Goal: Information Seeking & Learning: Learn about a topic

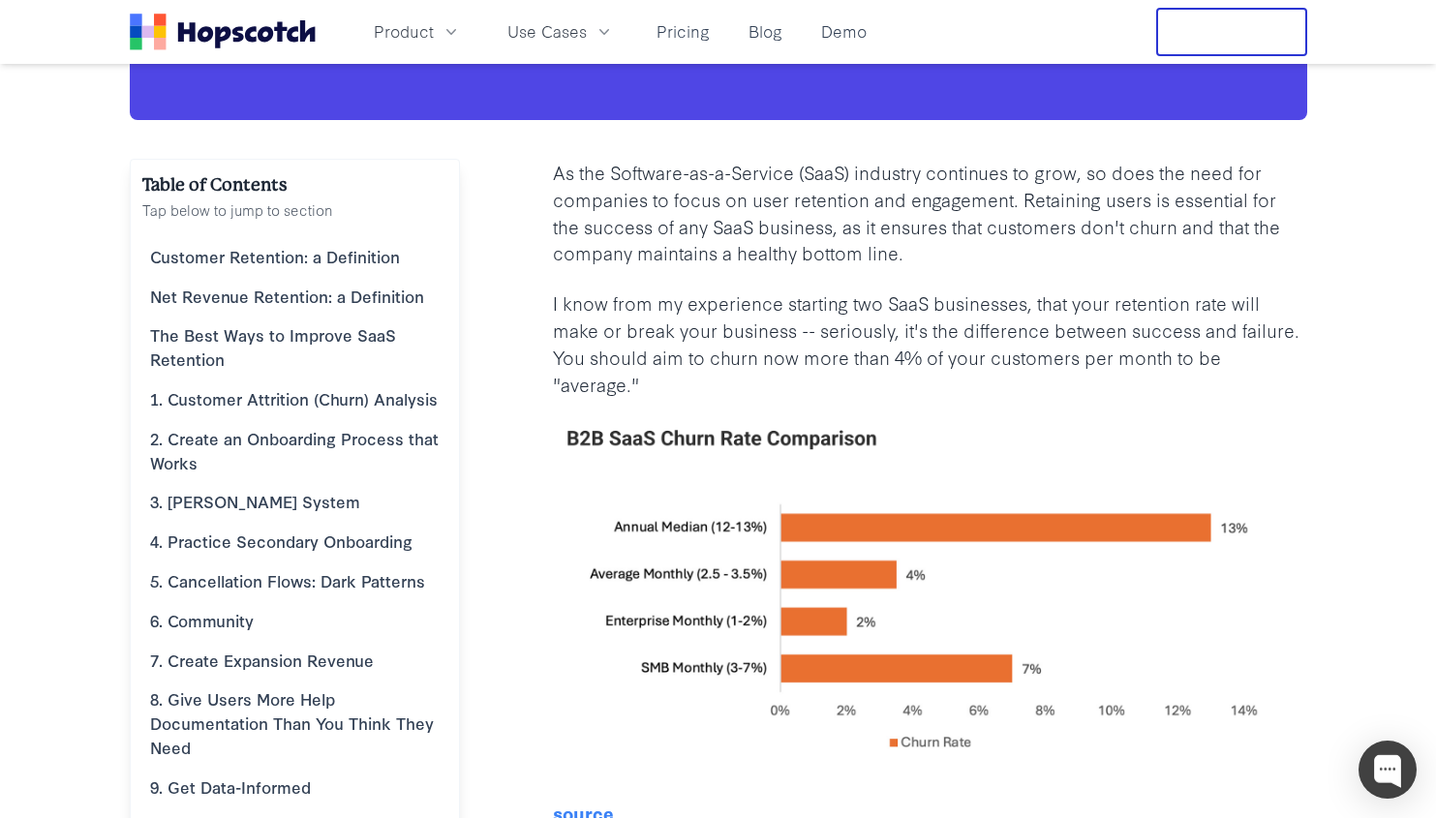
scroll to position [208, 0]
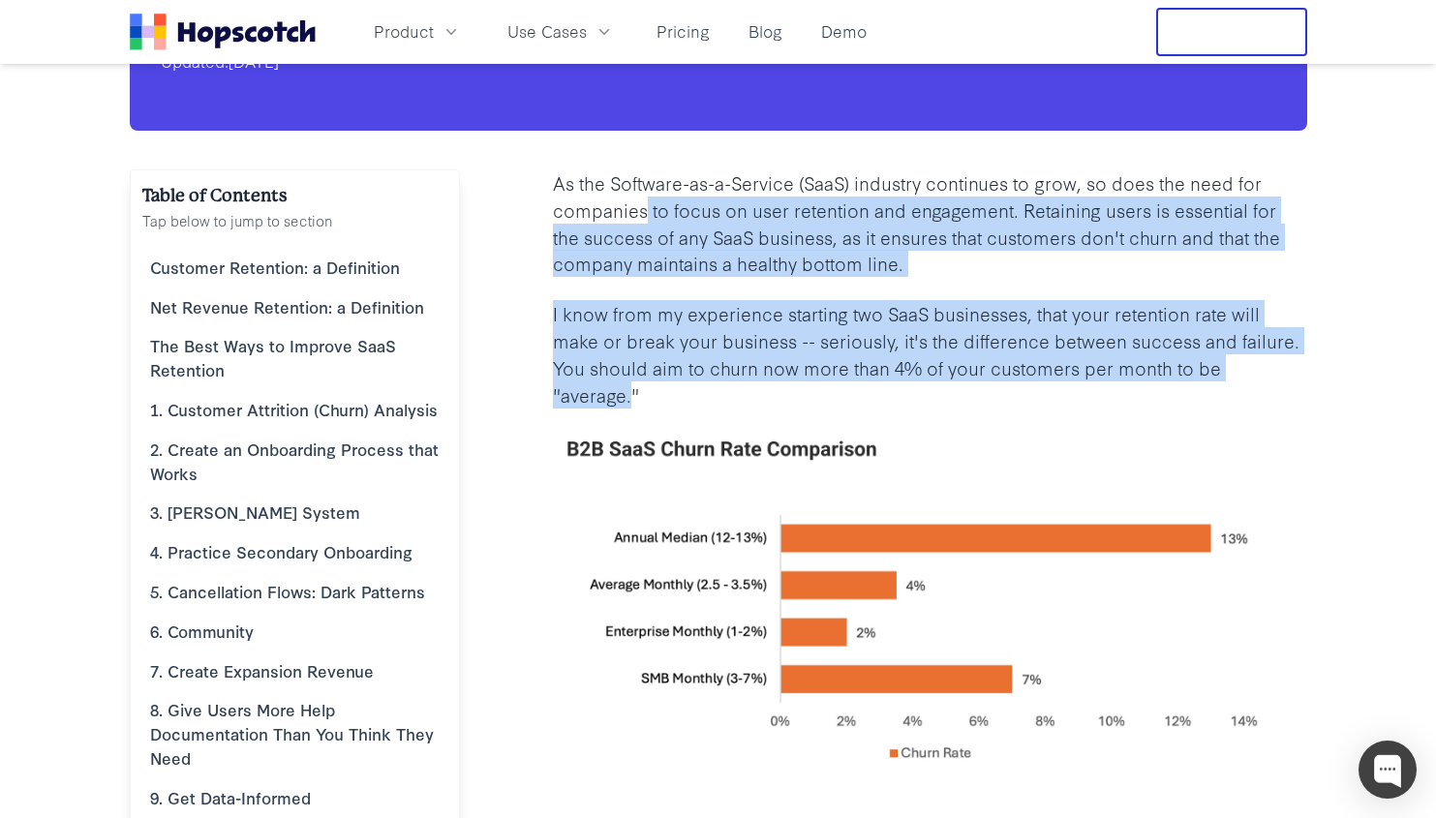
drag, startPoint x: 646, startPoint y: 200, endPoint x: 632, endPoint y: 390, distance: 190.3
click at [632, 390] on p "I know from my experience starting two SaaS businesses, that your retention rat…" at bounding box center [930, 354] width 754 height 108
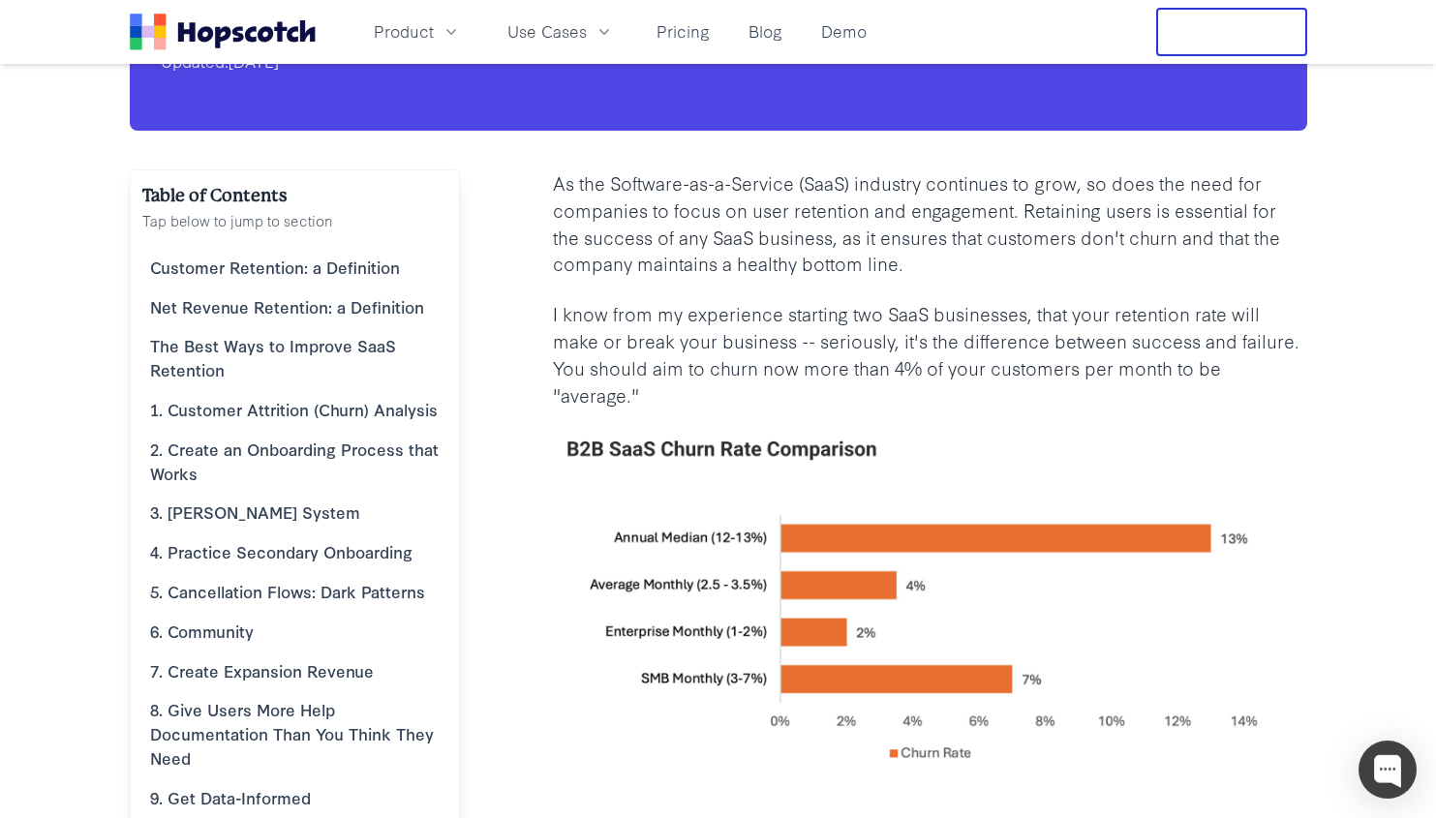
drag, startPoint x: 632, startPoint y: 390, endPoint x: 632, endPoint y: 278, distance: 112.3
click at [635, 363] on p "I know from my experience starting two SaaS businesses, that your retention rat…" at bounding box center [930, 354] width 754 height 108
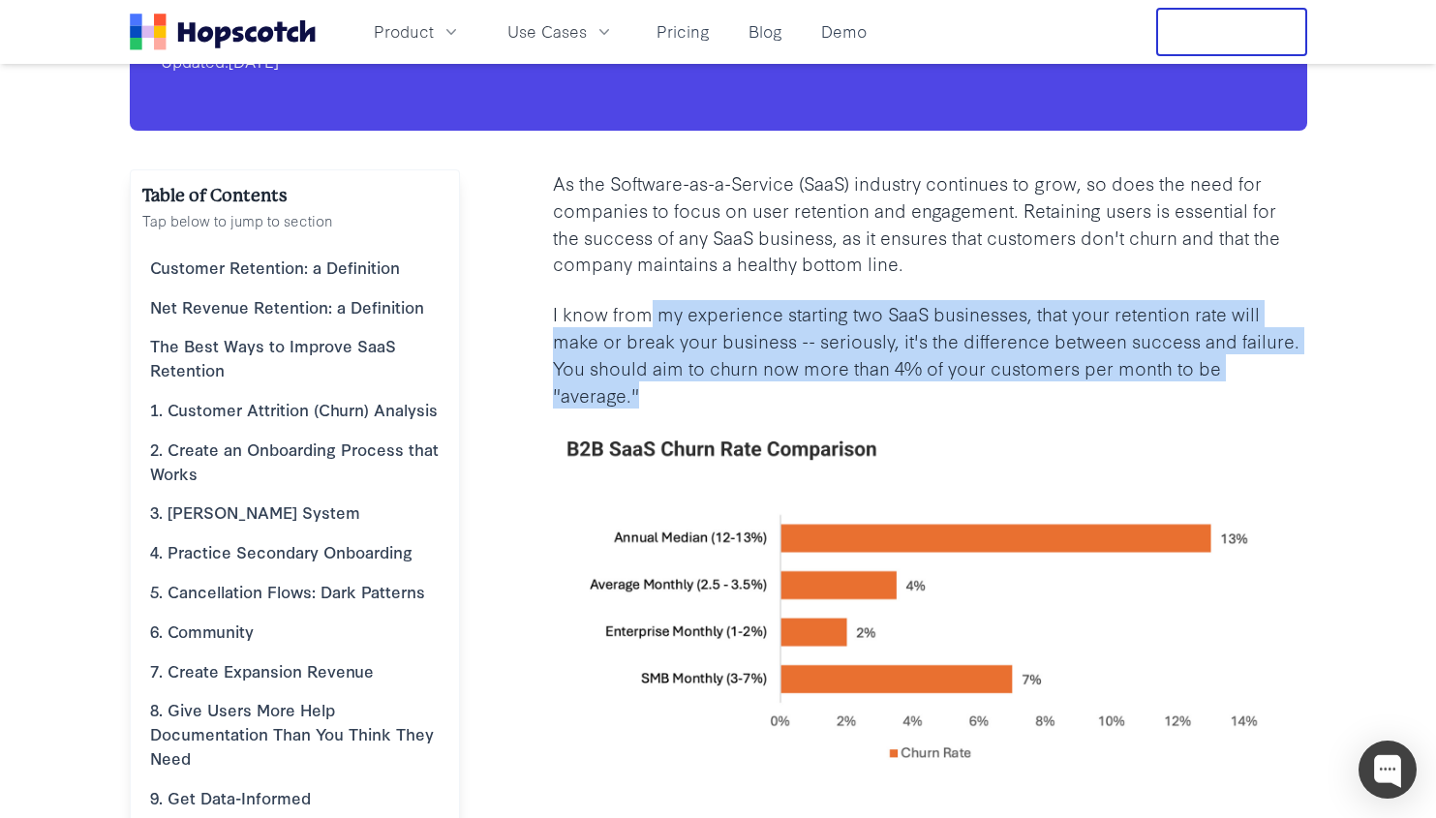
drag, startPoint x: 635, startPoint y: 408, endPoint x: 643, endPoint y: 306, distance: 102.0
click at [644, 306] on p "I know from my experience starting two SaaS businesses, that your retention rat…" at bounding box center [930, 354] width 754 height 108
click at [643, 306] on p "I know from my experience starting two SaaS businesses, that your retention rat…" at bounding box center [930, 354] width 754 height 108
drag, startPoint x: 643, startPoint y: 306, endPoint x: 631, endPoint y: 399, distance: 93.7
click at [631, 399] on p "I know from my experience starting two SaaS businesses, that your retention rat…" at bounding box center [930, 354] width 754 height 108
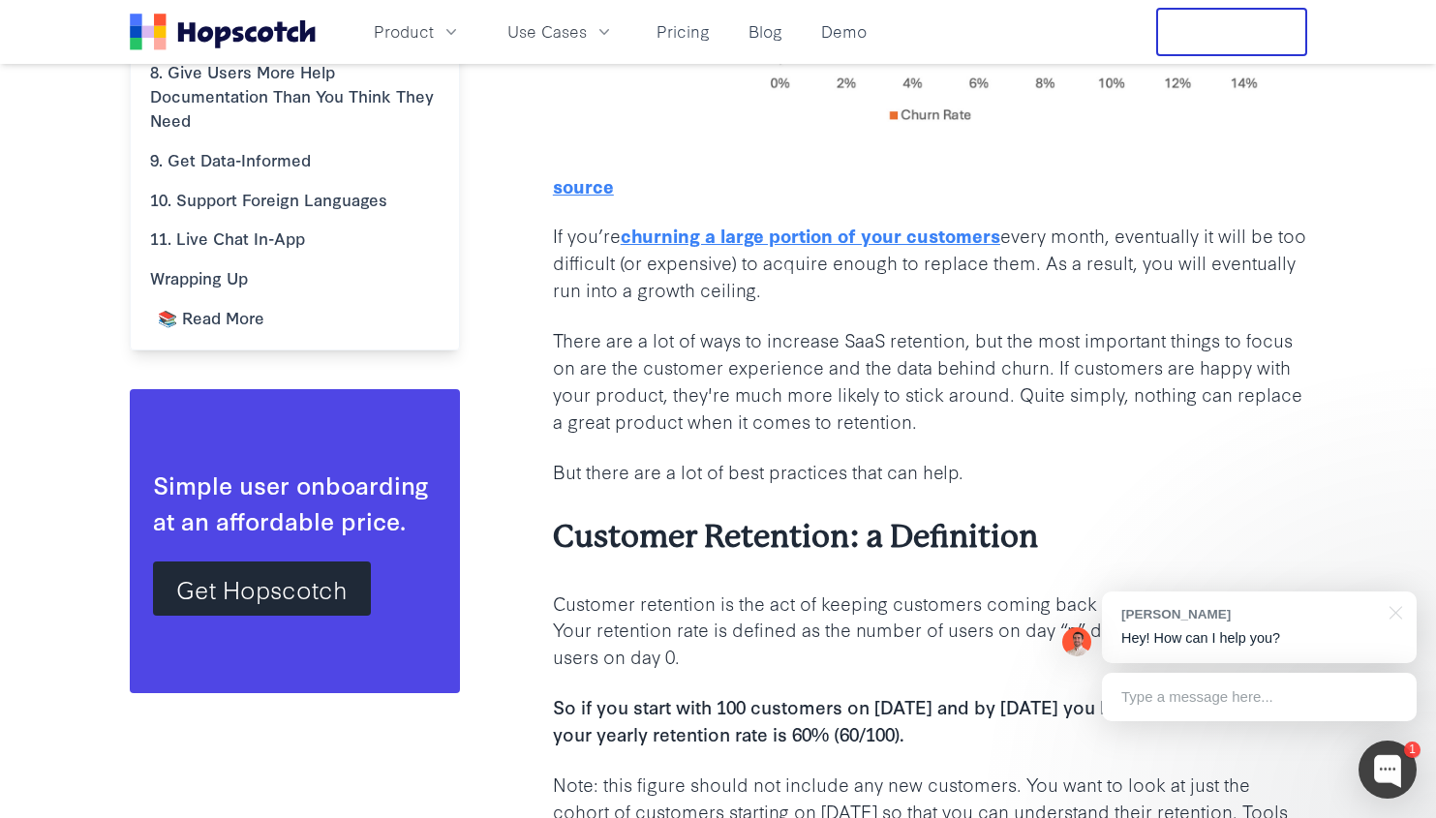
scroll to position [850, 0]
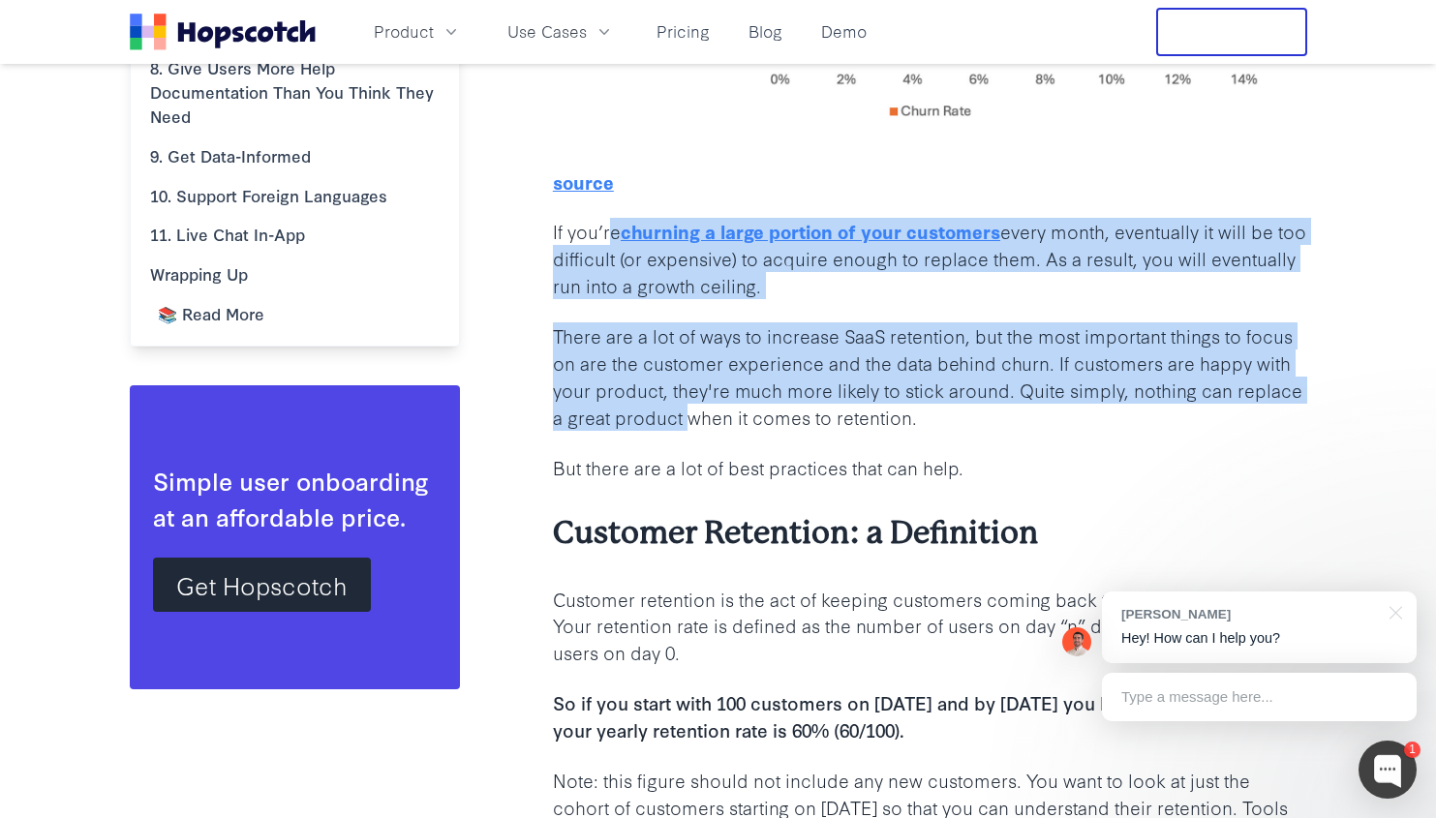
drag, startPoint x: 690, startPoint y: 411, endPoint x: 604, endPoint y: 225, distance: 205.8
click at [638, 411] on p "There are a lot of ways to increase SaaS retention, but the most important thin…" at bounding box center [930, 376] width 754 height 108
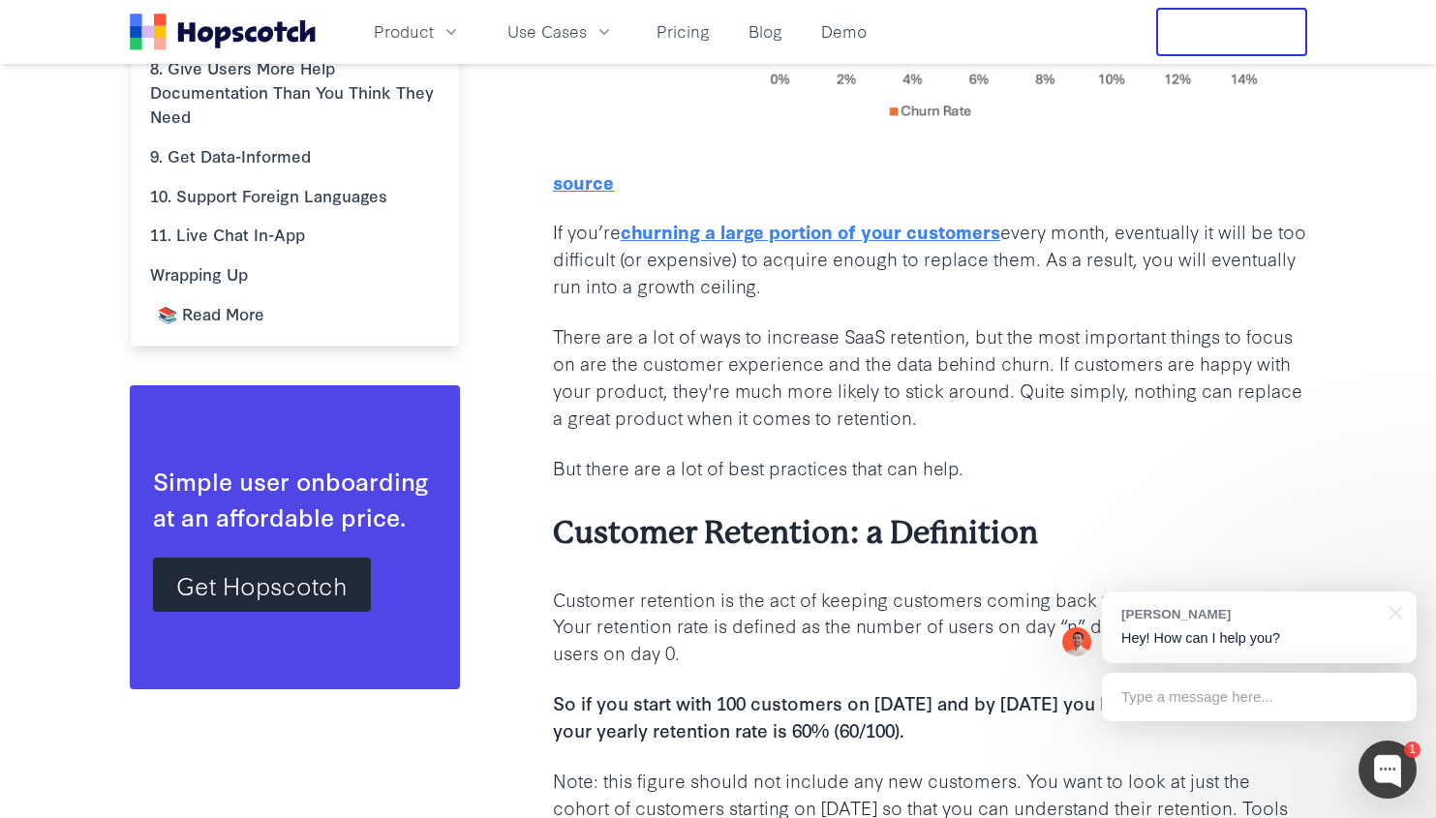
click at [638, 411] on p "There are a lot of ways to increase SaaS retention, but the most important thin…" at bounding box center [930, 376] width 754 height 108
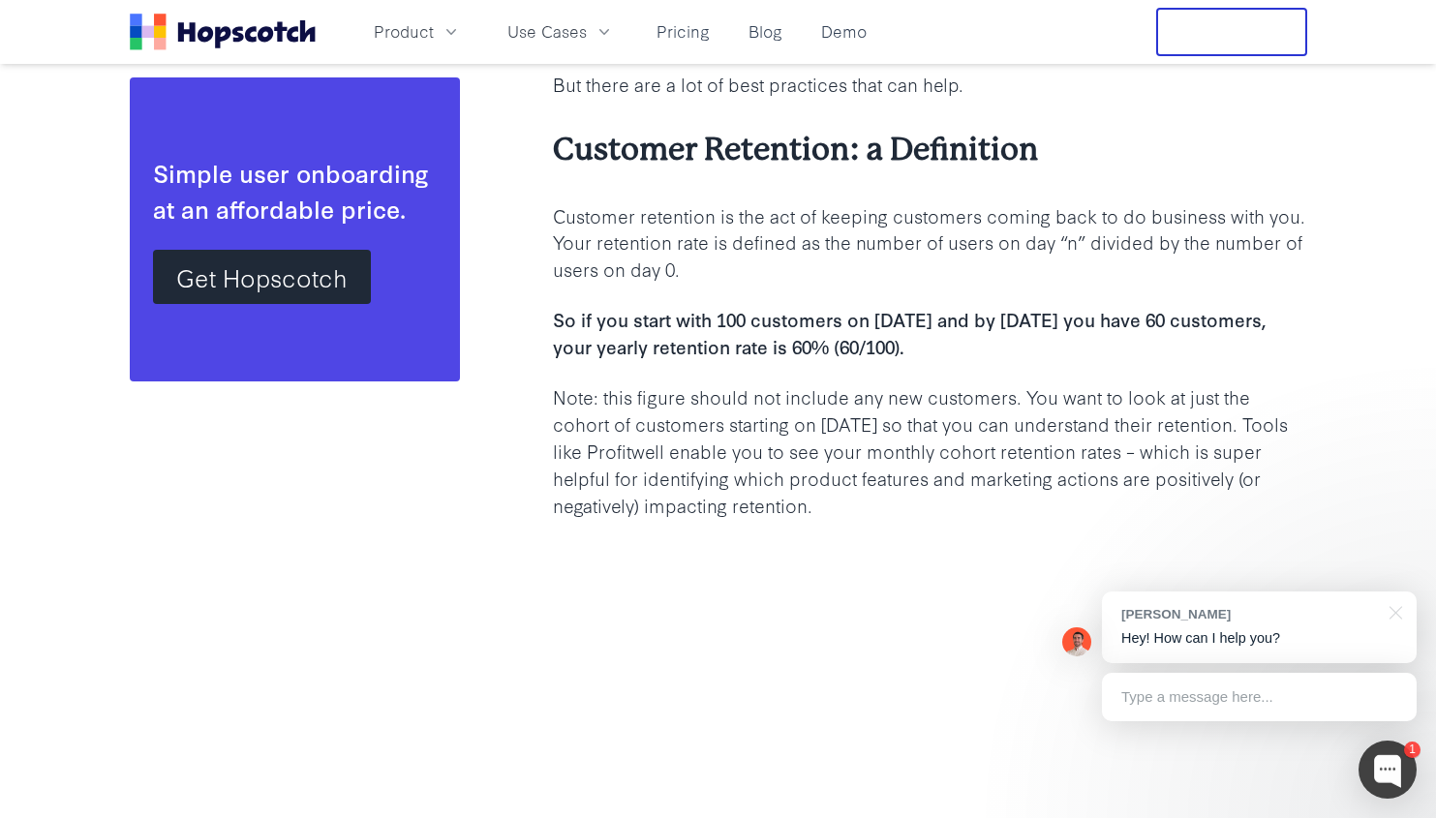
scroll to position [1204, 0]
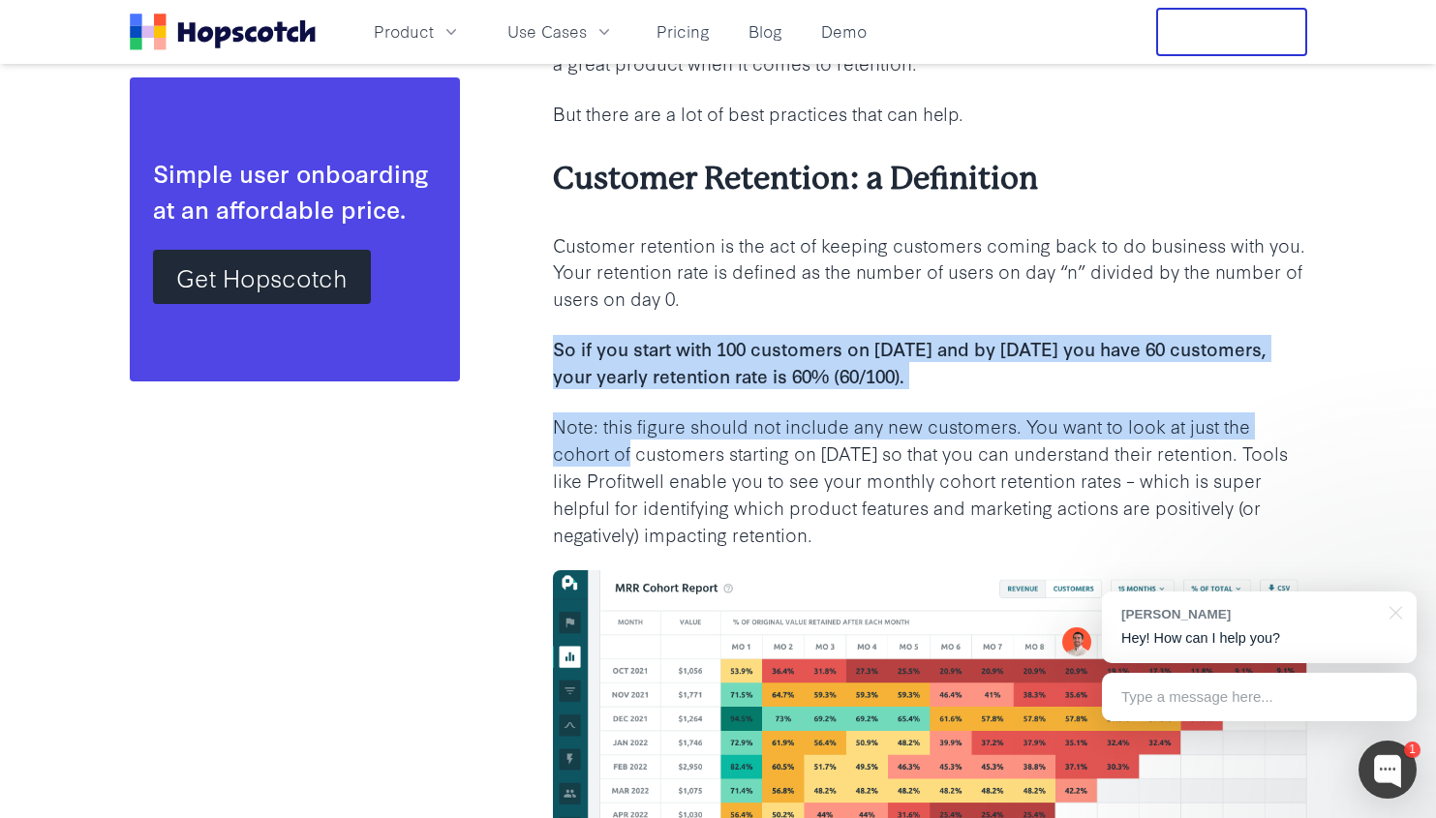
drag, startPoint x: 628, startPoint y: 439, endPoint x: 650, endPoint y: 327, distance: 113.4
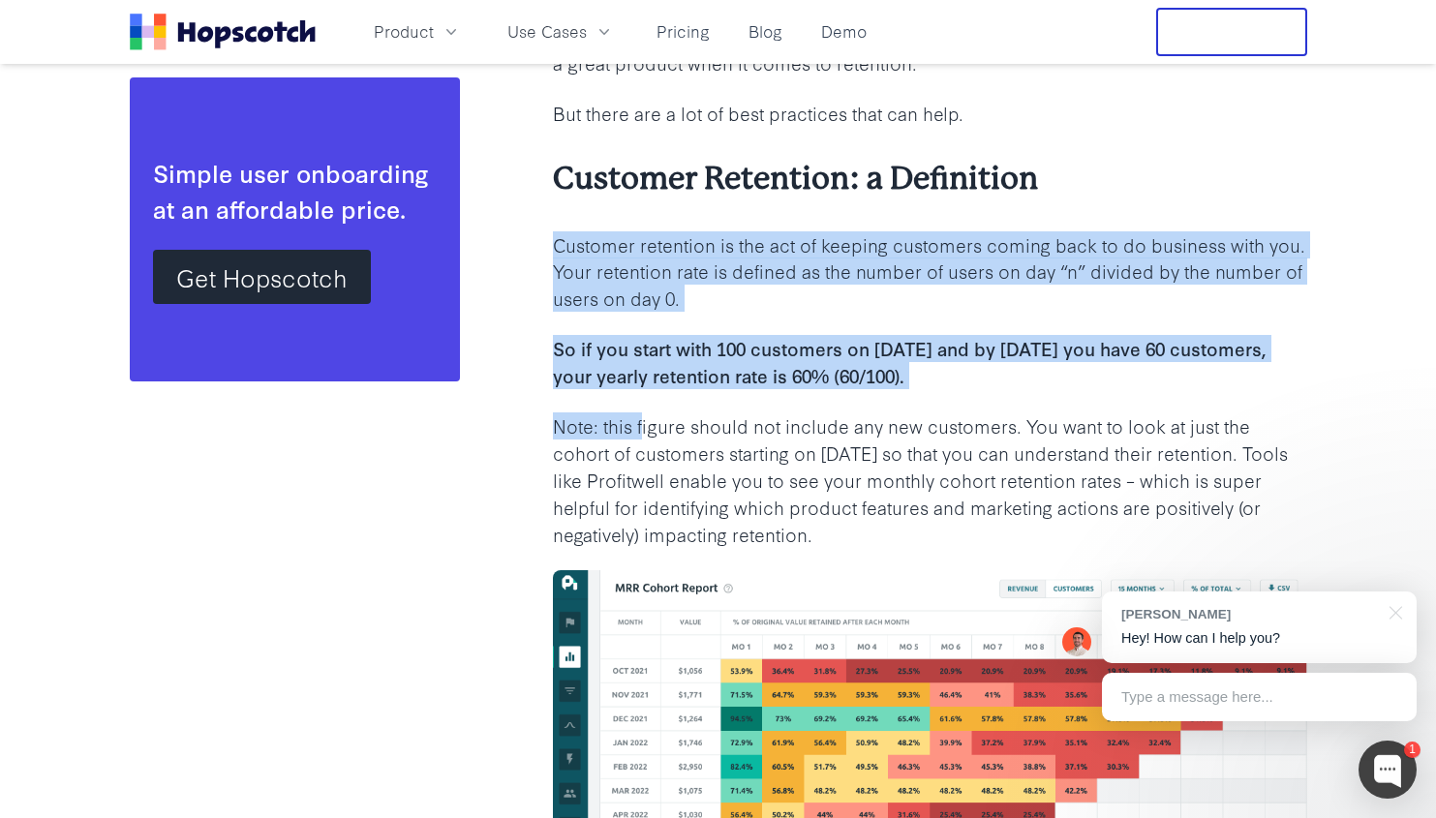
drag, startPoint x: 642, startPoint y: 219, endPoint x: 641, endPoint y: 457, distance: 238.2
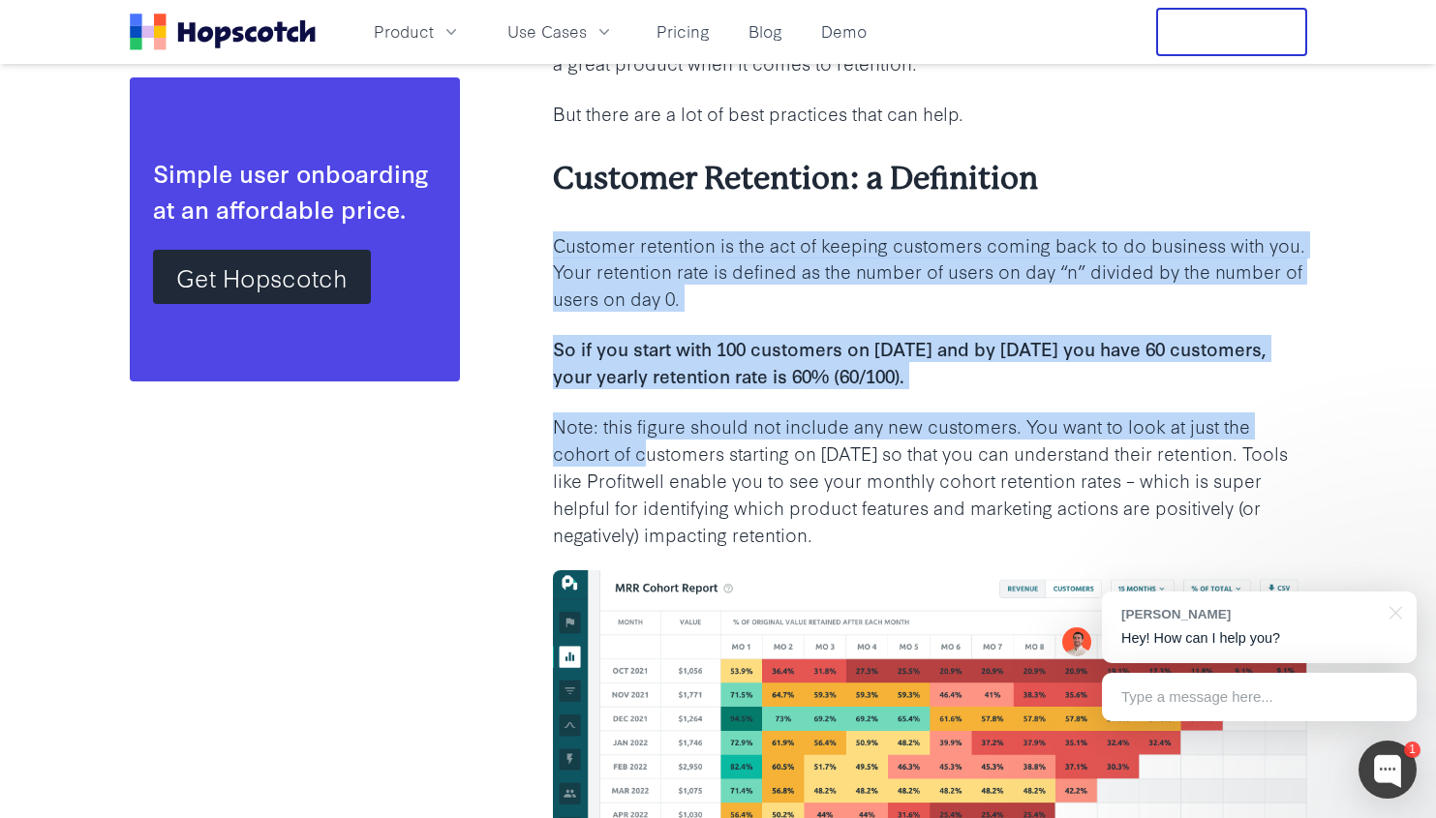
click at [641, 457] on p "Note: this figure should not include any new customers. You want to look at jus…" at bounding box center [930, 479] width 754 height 135
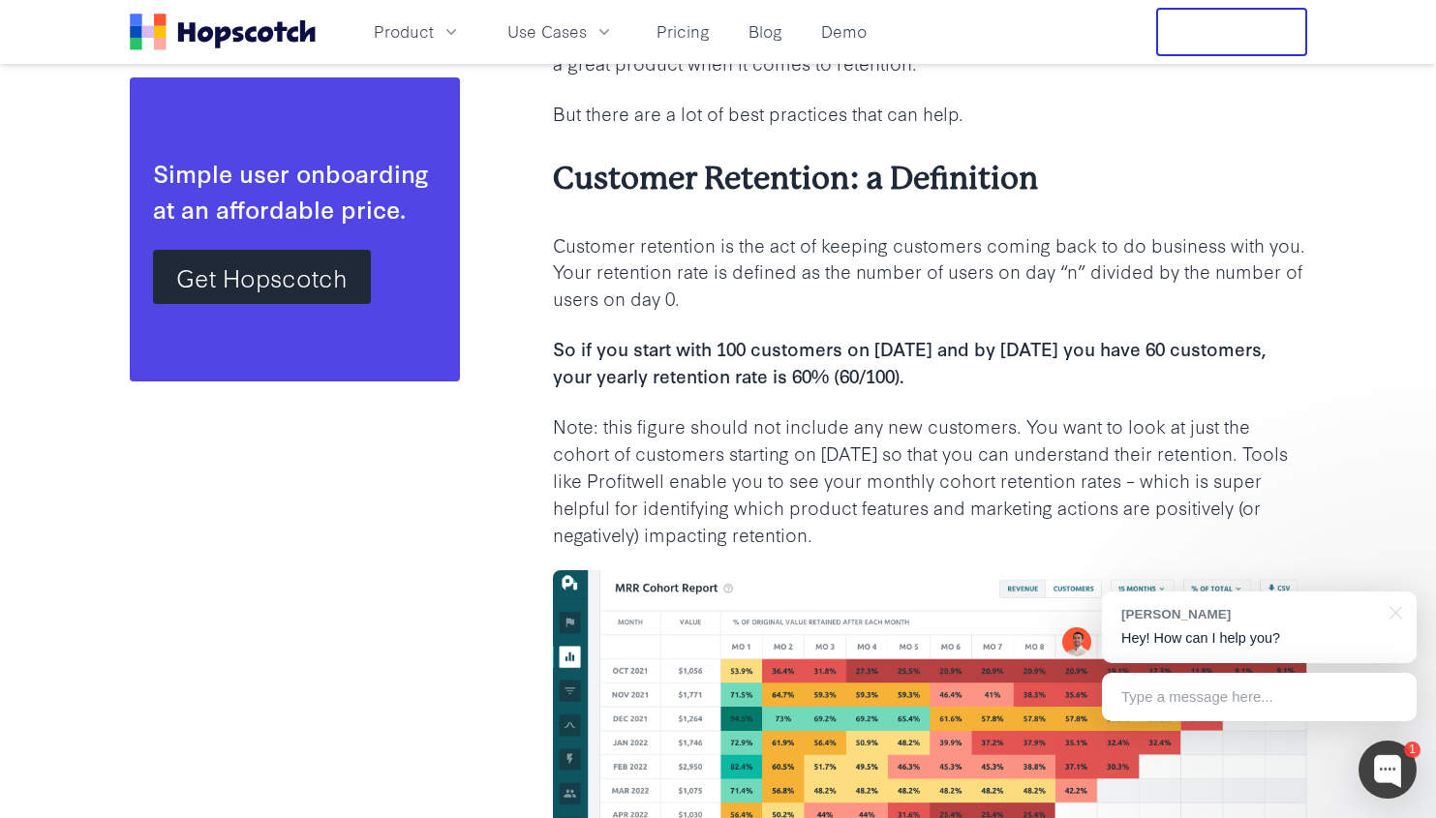
click at [641, 457] on p "Note: this figure should not include any new customers. You want to look at jus…" at bounding box center [930, 479] width 754 height 135
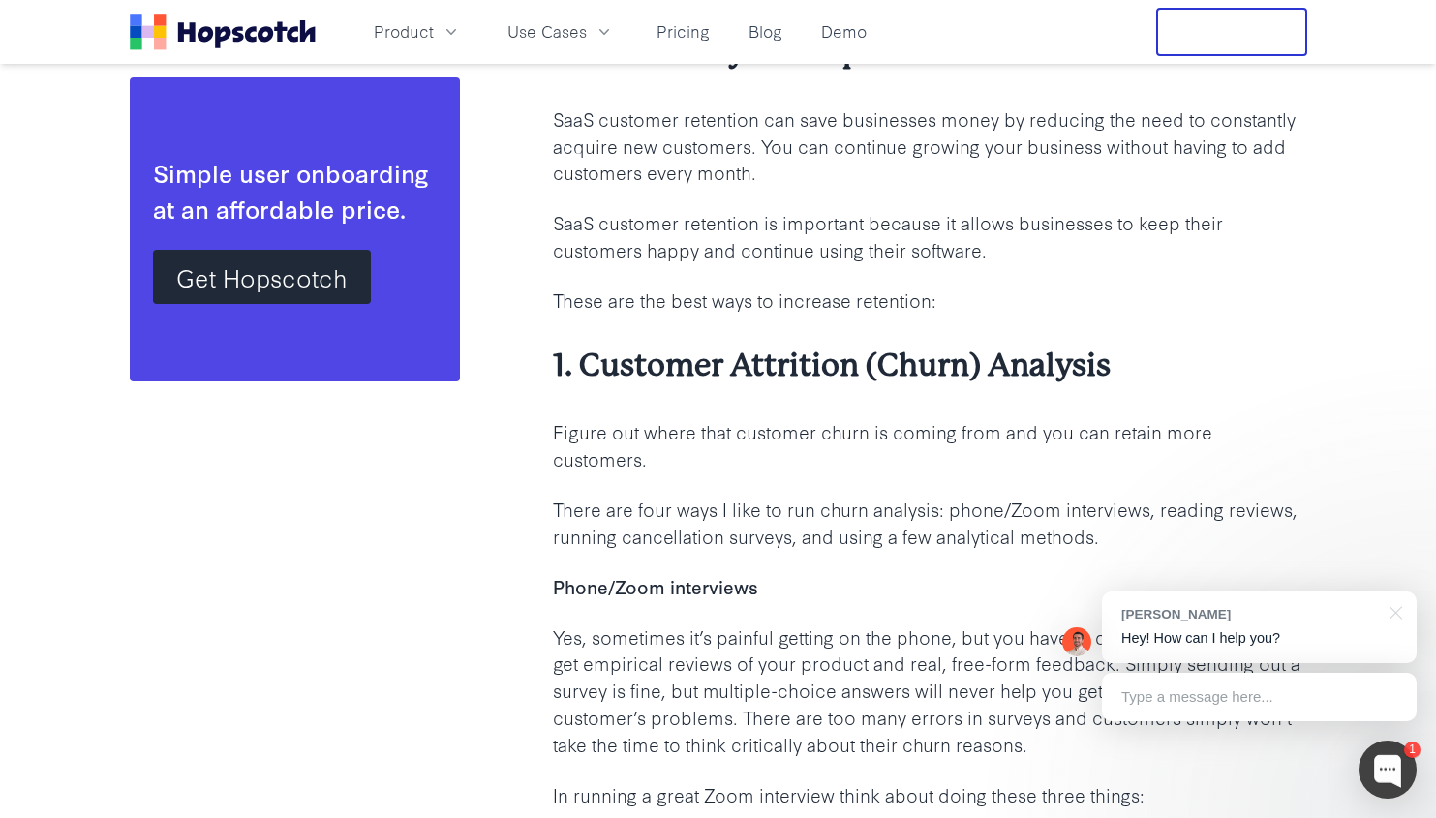
scroll to position [2802, 0]
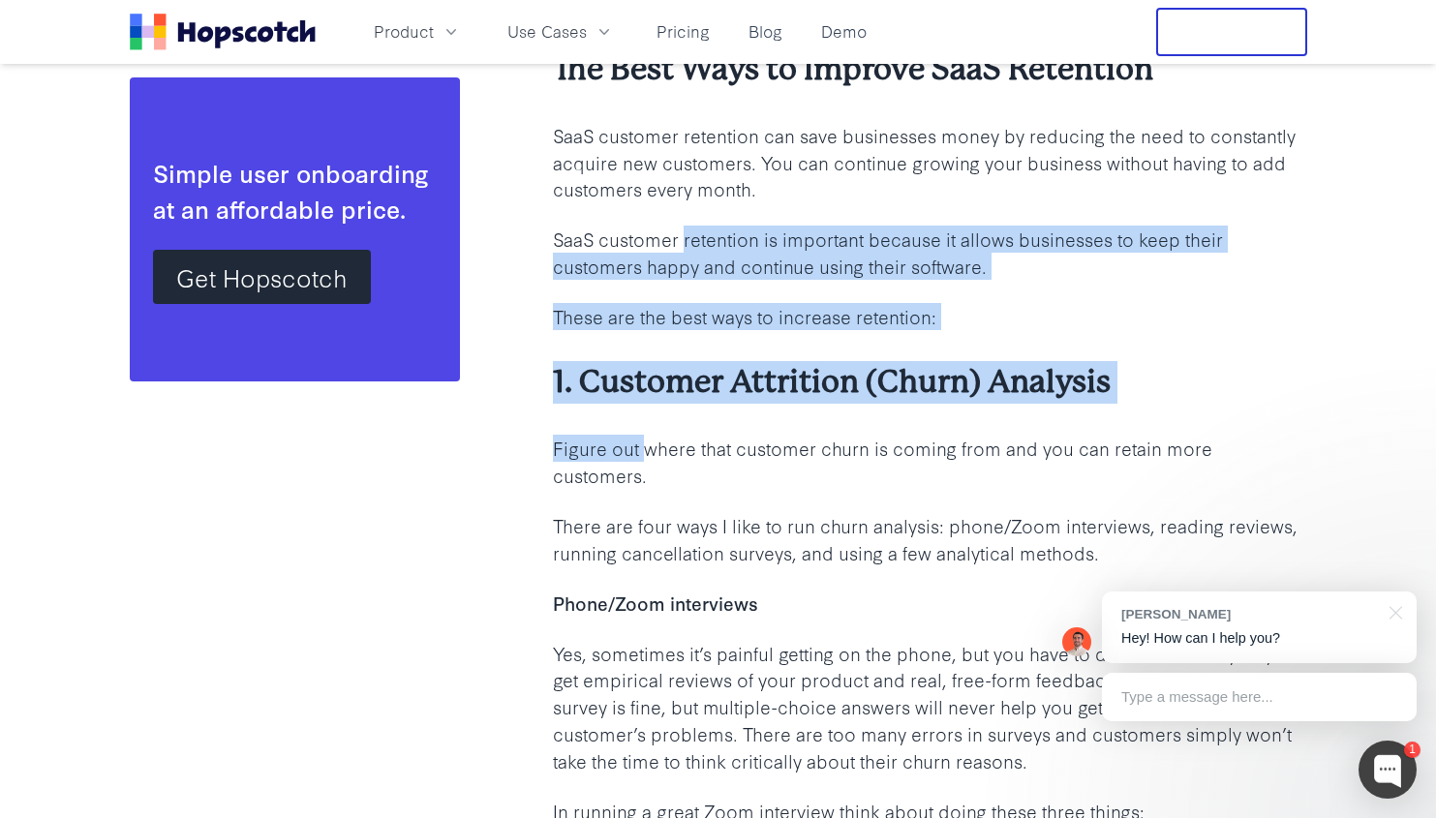
drag, startPoint x: 641, startPoint y: 457, endPoint x: 682, endPoint y: 229, distance: 232.1
click at [682, 229] on p "SaaS customer retention is important because it allows businesses to keep their…" at bounding box center [930, 253] width 754 height 54
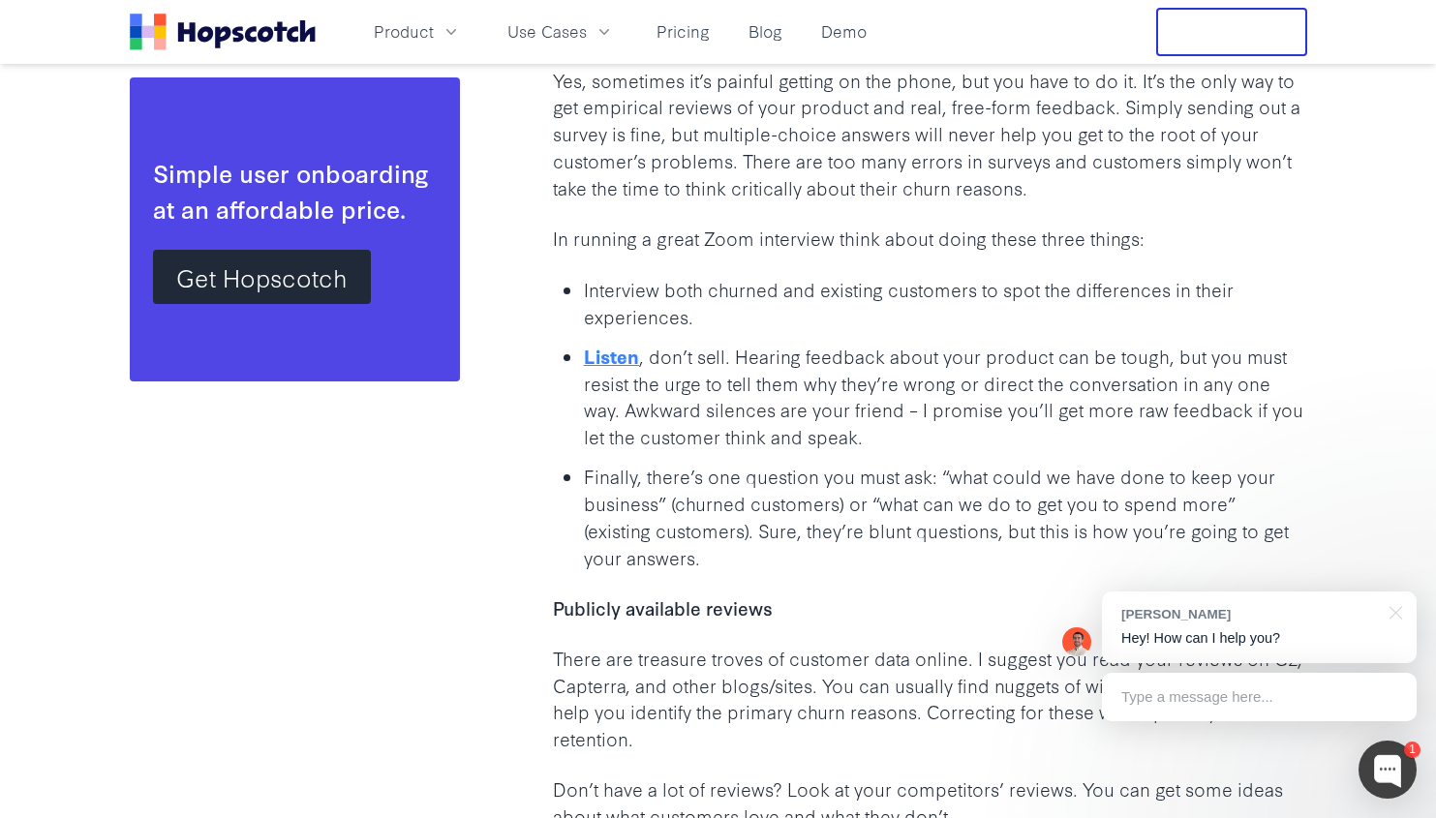
scroll to position [3401, 0]
